Goal: Navigation & Orientation: Go to known website

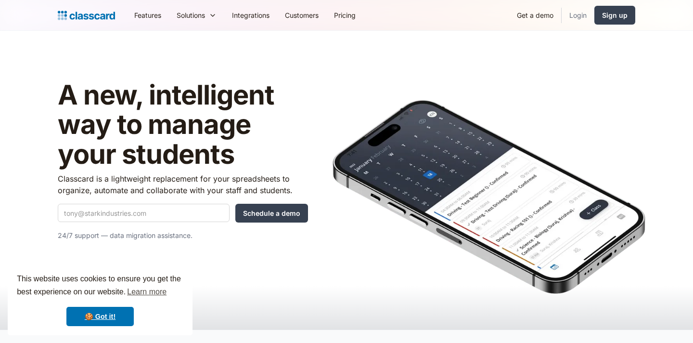
click at [576, 17] on link "Login" at bounding box center [578, 15] width 33 height 22
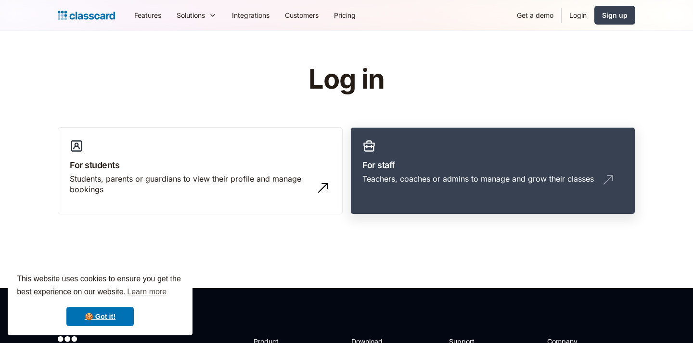
click at [399, 179] on div "Teachers, coaches or admins to manage and grow their classes" at bounding box center [478, 178] width 232 height 11
click at [391, 164] on h3 "For staff" at bounding box center [492, 164] width 261 height 13
